Goal: Information Seeking & Learning: Understand process/instructions

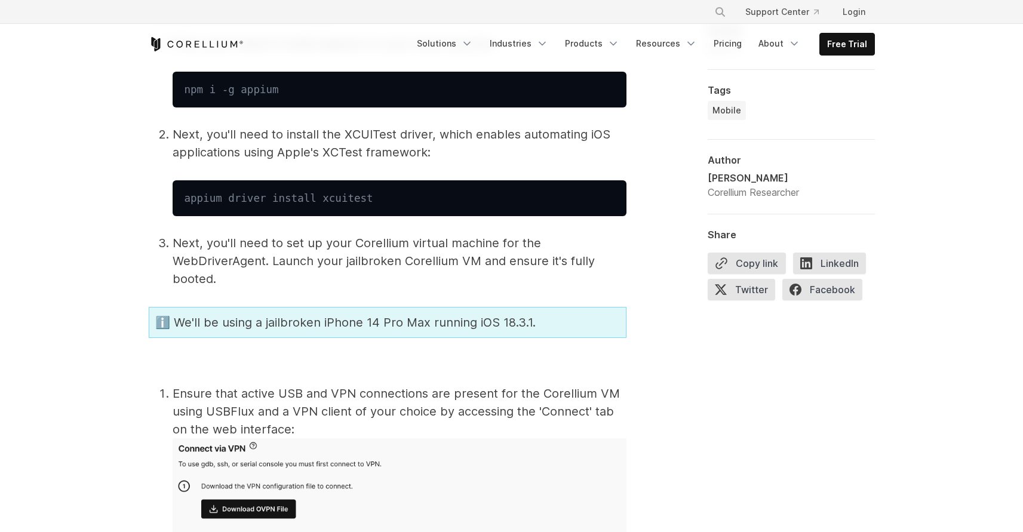
scroll to position [2282, 0]
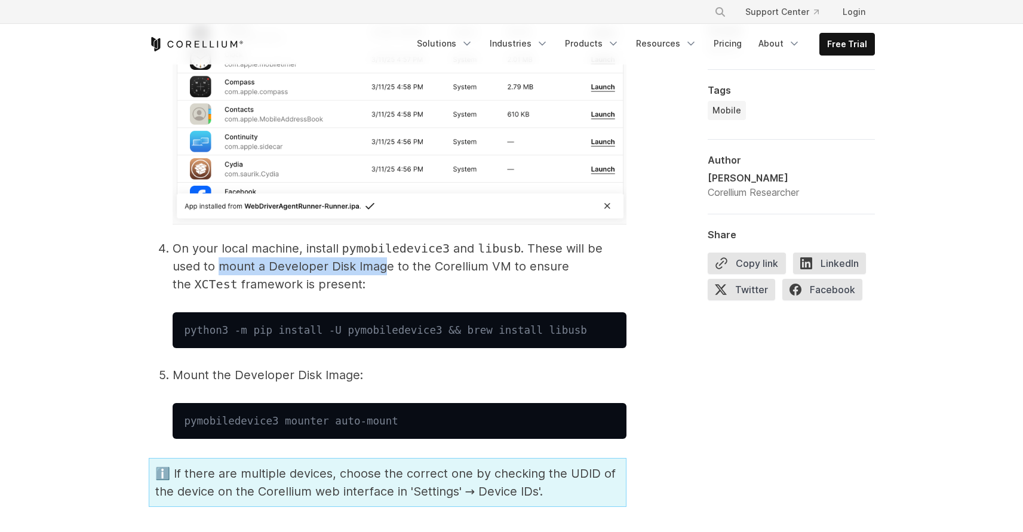
drag, startPoint x: 218, startPoint y: 264, endPoint x: 385, endPoint y: 263, distance: 166.7
click at [385, 263] on p "On your local machine, install pymobiledevice3 and libusb . These will be used …" at bounding box center [400, 267] width 454 height 54
click at [380, 262] on p "On your local machine, install pymobiledevice3 and libusb . These will be used …" at bounding box center [400, 267] width 454 height 54
drag, startPoint x: 390, startPoint y: 266, endPoint x: 217, endPoint y: 266, distance: 172.1
click at [217, 266] on p "On your local machine, install pymobiledevice3 and libusb . These will be used …" at bounding box center [400, 267] width 454 height 54
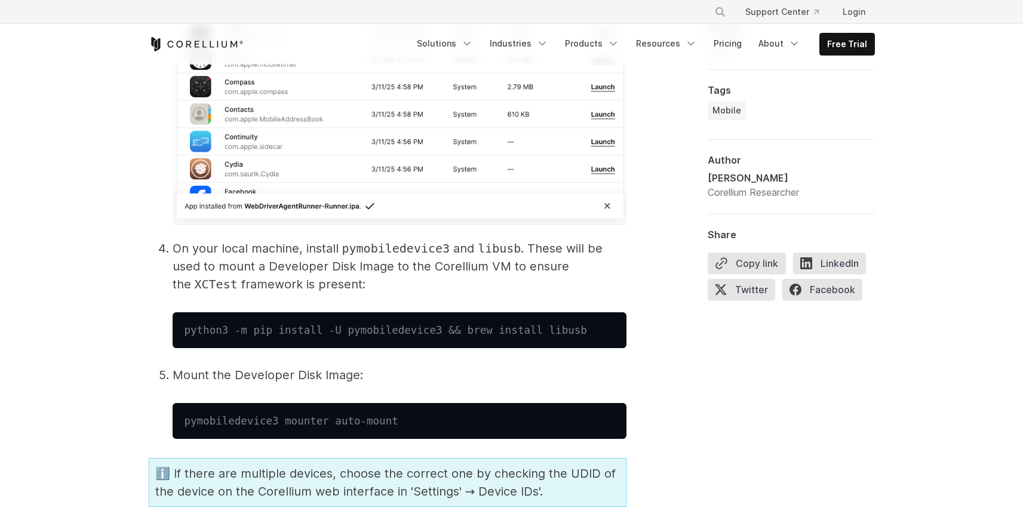
click at [446, 413] on pre "pymobiledevice3 mounter auto-mount" at bounding box center [400, 421] width 454 height 36
click at [427, 419] on pre "pymobiledevice3 mounter auto-mount" at bounding box center [400, 421] width 454 height 36
click at [426, 420] on pre "pymobiledevice3 mounter auto-mount" at bounding box center [400, 421] width 454 height 36
drag, startPoint x: 431, startPoint y: 419, endPoint x: 170, endPoint y: 420, distance: 261.1
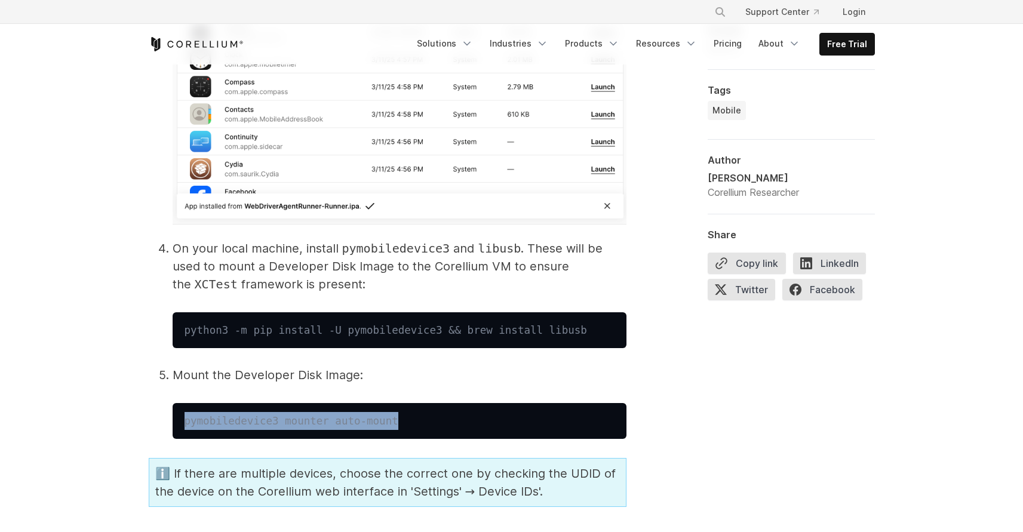
copy code "pymobiledevice3 mounter auto-mount"
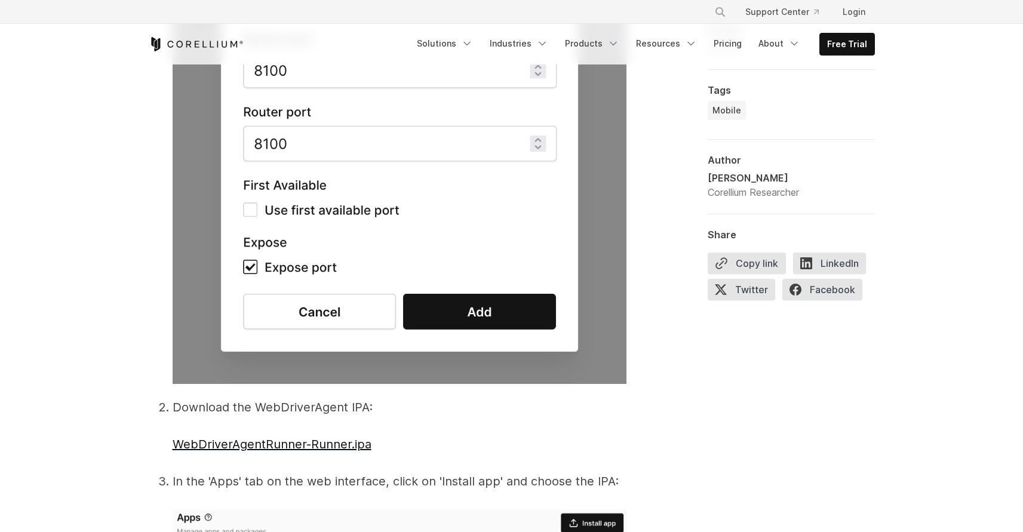
scroll to position [3192, 0]
